Goal: Transaction & Acquisition: Book appointment/travel/reservation

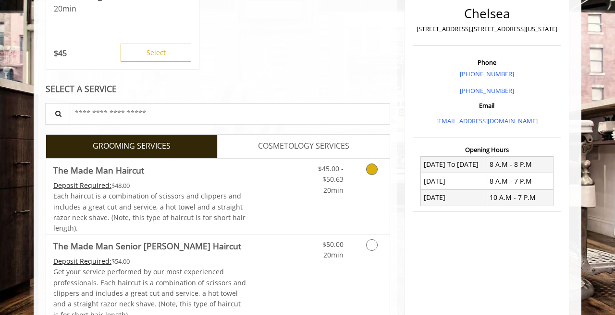
scroll to position [230, 0]
click at [268, 193] on link "Discounted Price" at bounding box center [274, 195] width 57 height 75
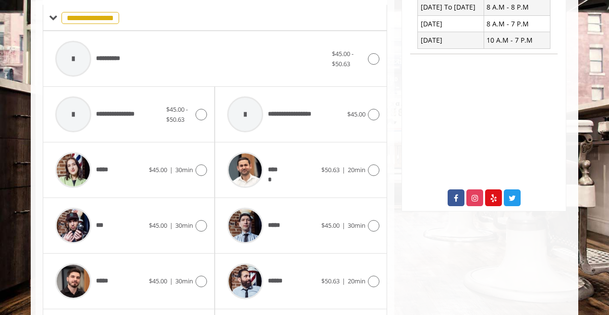
scroll to position [389, 0]
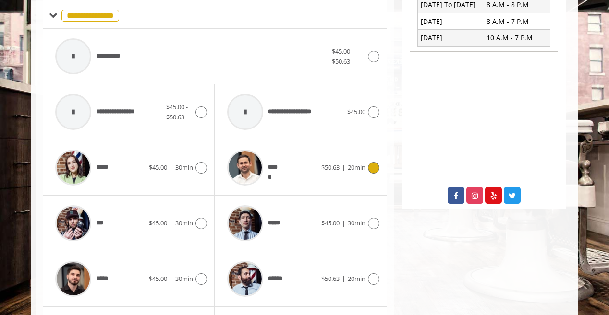
click at [330, 175] on div "***** $50.63 | 20min" at bounding box center [300, 168] width 157 height 46
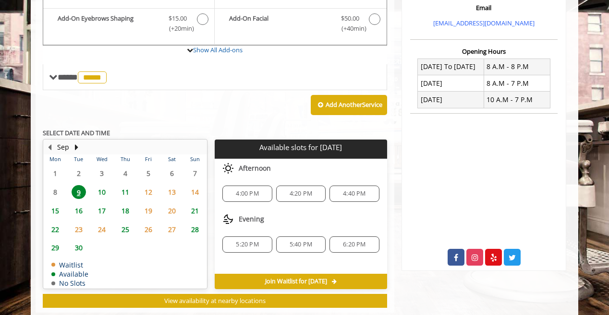
scroll to position [334, 0]
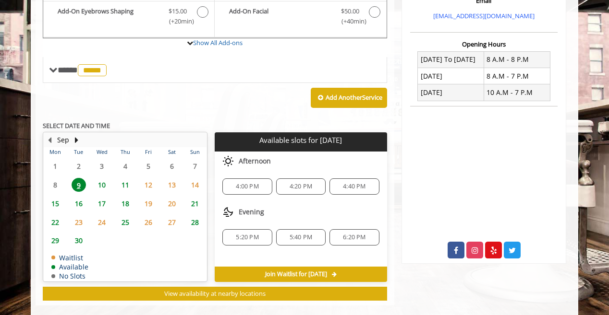
click at [254, 187] on span "4:00 PM" at bounding box center [247, 187] width 23 height 8
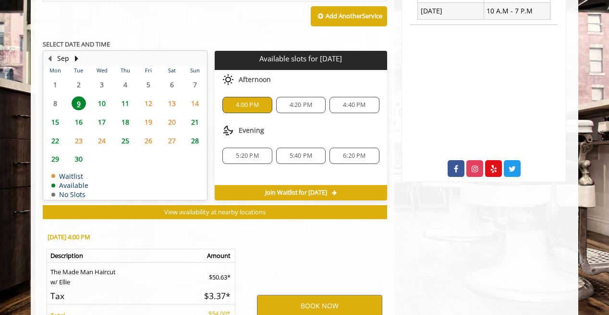
scroll to position [521, 0]
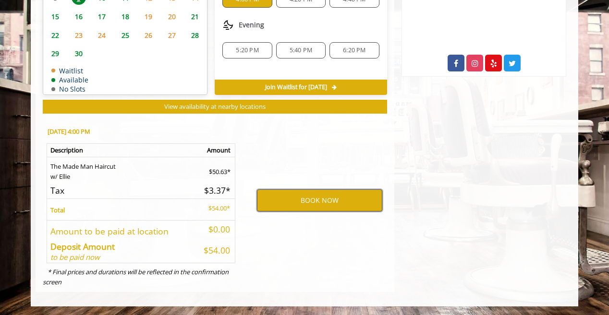
click at [311, 202] on button "BOOK NOW" at bounding box center [319, 201] width 125 height 22
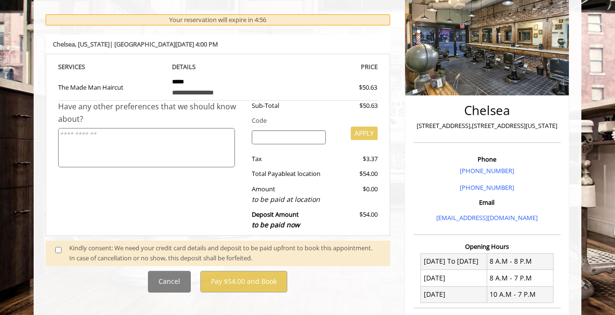
scroll to position [133, 0]
click at [54, 251] on span at bounding box center [62, 253] width 28 height 20
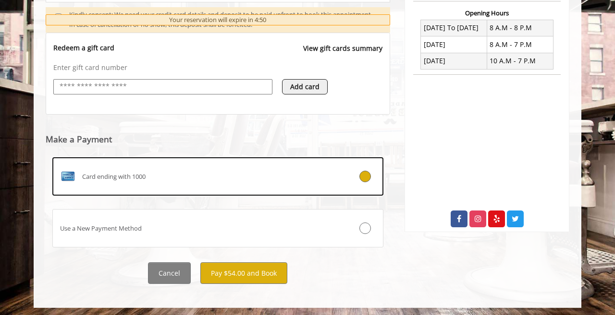
scroll to position [368, 0]
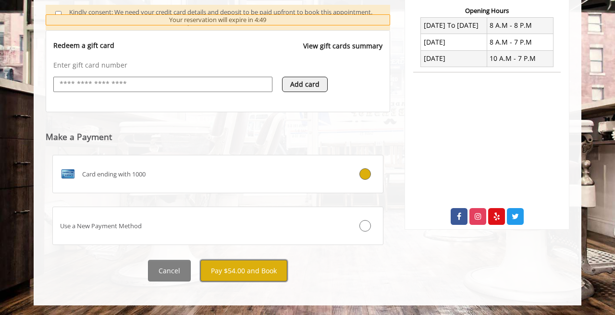
click at [242, 271] on button "Pay $54.00 and Book" at bounding box center [243, 271] width 87 height 22
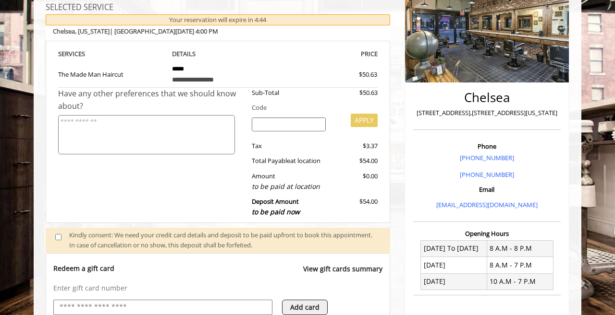
scroll to position [144, 0]
